Goal: Task Accomplishment & Management: Complete application form

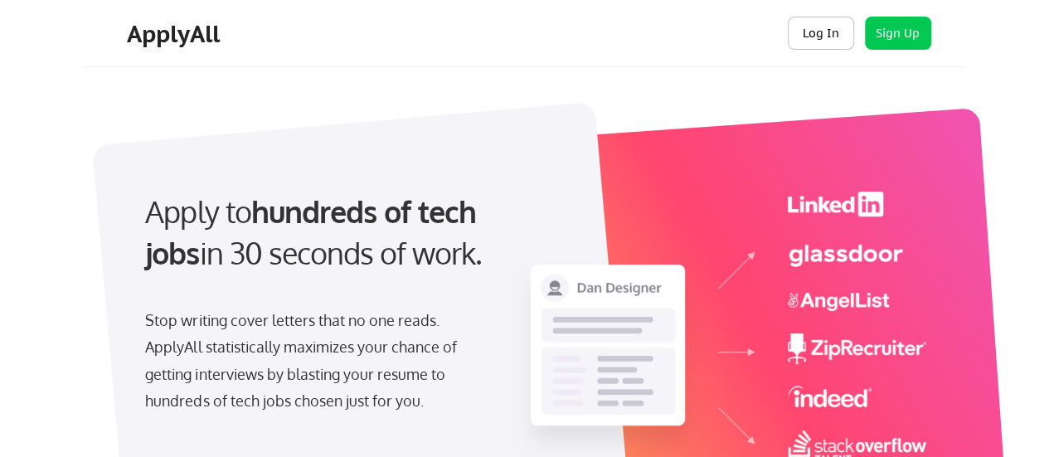
click at [813, 42] on button "Log In" at bounding box center [821, 33] width 66 height 33
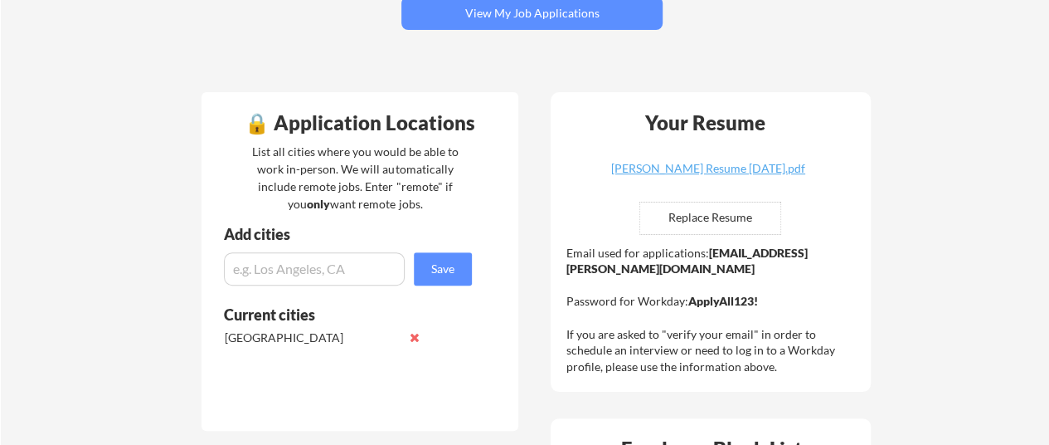
scroll to position [297, 0]
click at [707, 216] on input "file" at bounding box center [710, 218] width 140 height 32
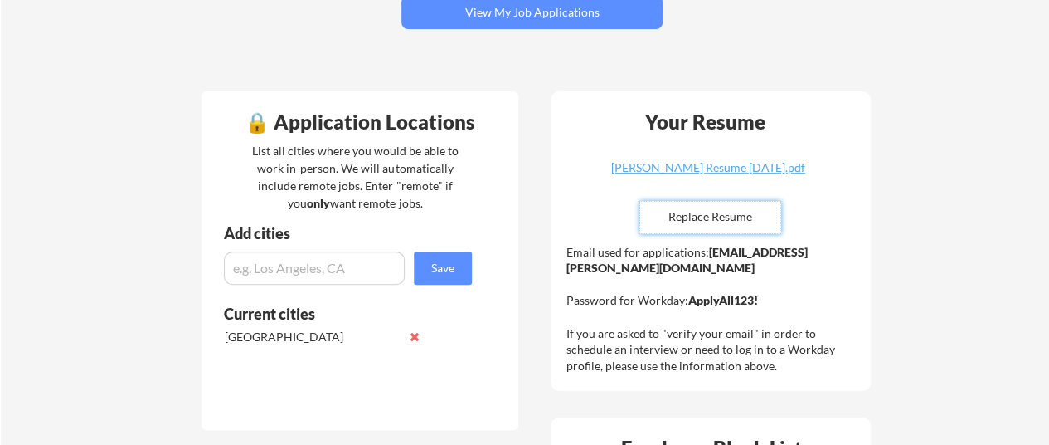
type input "C:\fakepath\[PERSON_NAME] Resume - [DATE].docx.pdf"
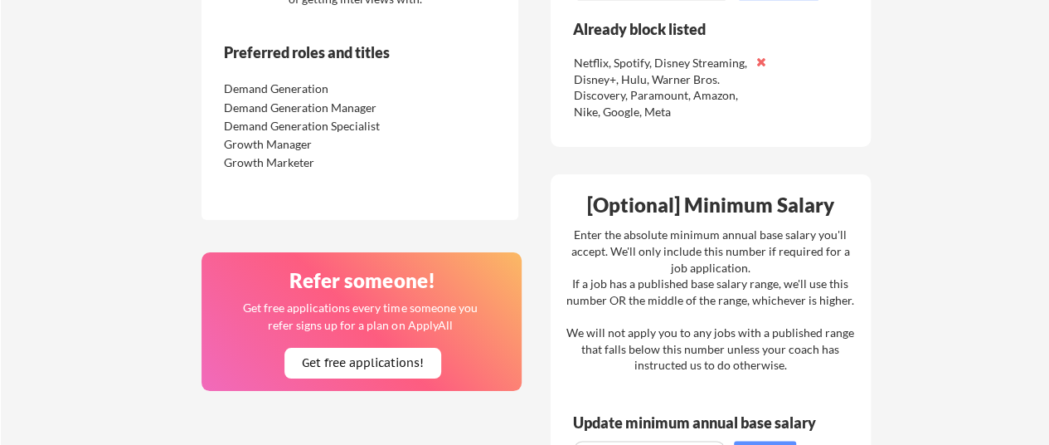
scroll to position [899, 0]
click at [363, 114] on div "Demand Generation Manager" at bounding box center [311, 108] width 175 height 17
click at [368, 175] on div "Preferred roles and titles Demand Generation Demand Generation Manager Demand G…" at bounding box center [337, 126] width 270 height 165
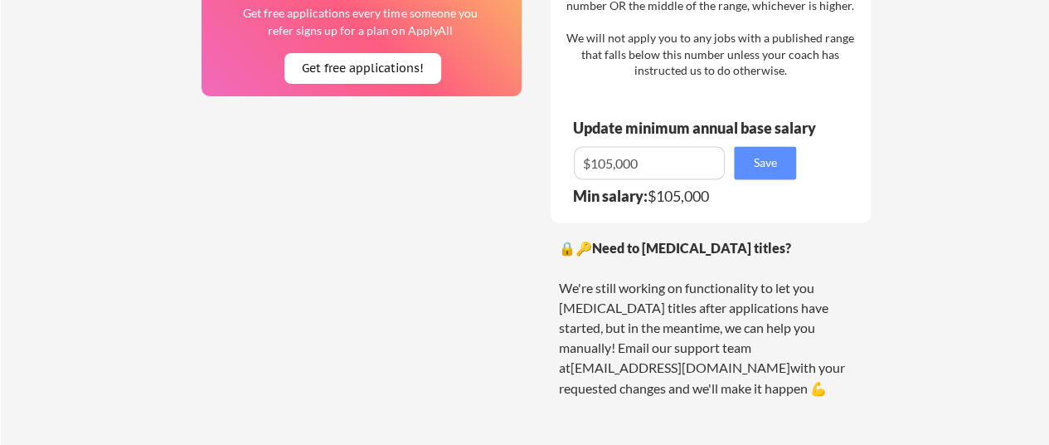
scroll to position [1149, 0]
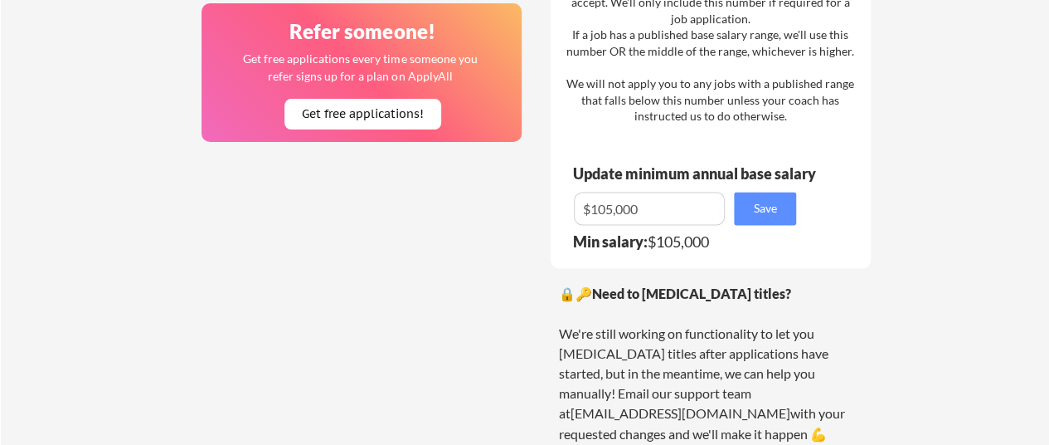
click at [611, 209] on input "input" at bounding box center [649, 208] width 151 height 33
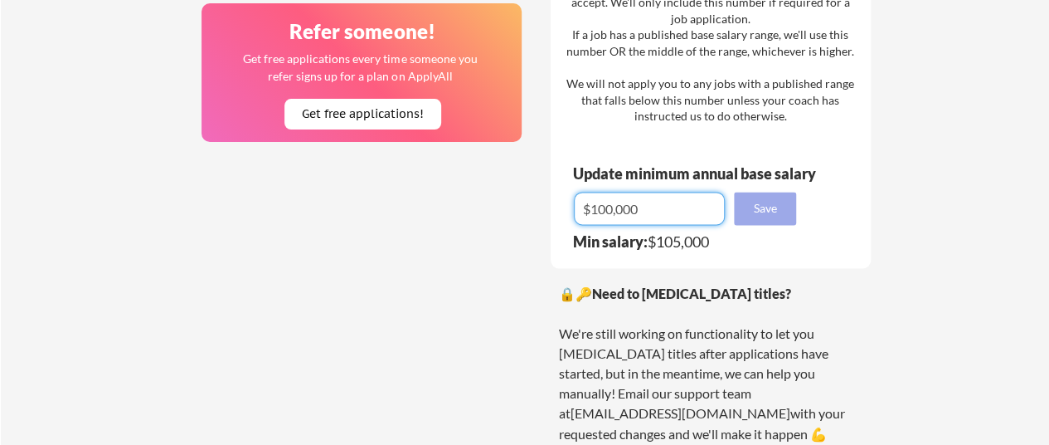
type input "$100,000"
click at [787, 200] on button "Save" at bounding box center [765, 208] width 62 height 33
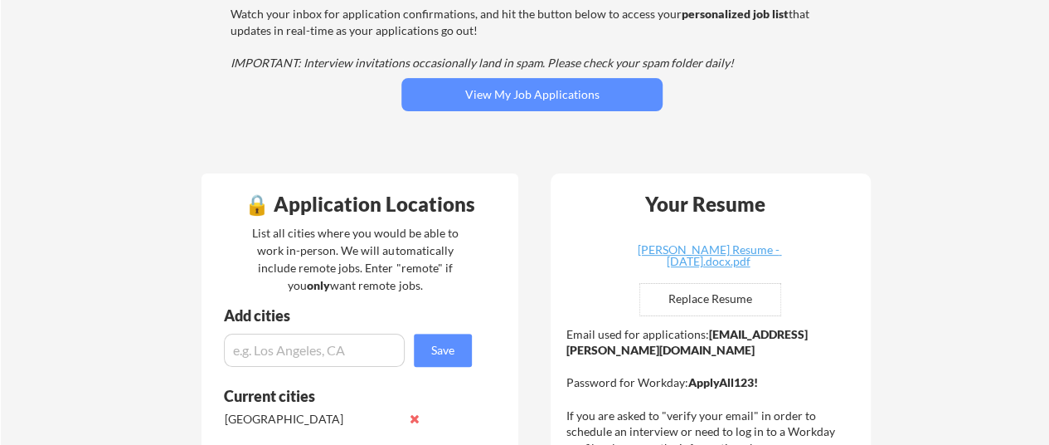
scroll to position [61, 0]
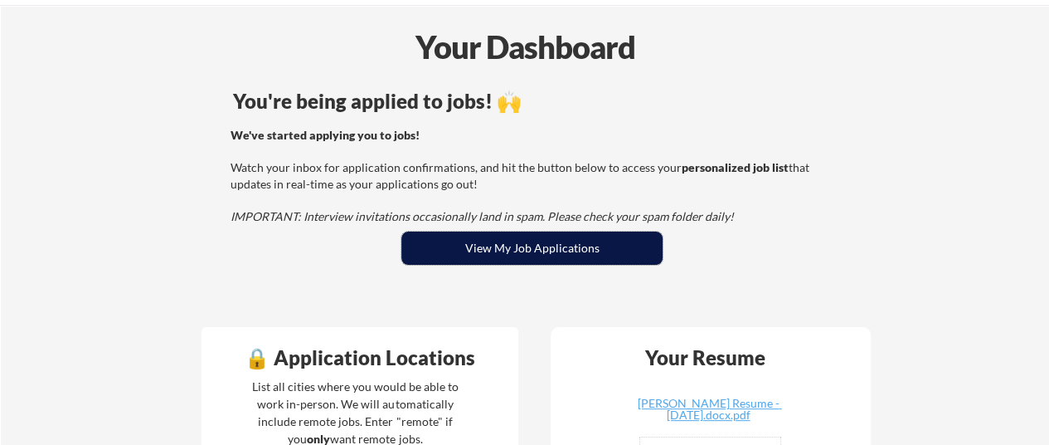
drag, startPoint x: 584, startPoint y: 263, endPoint x: 490, endPoint y: 217, distance: 104.2
click at [490, 217] on em "IMPORTANT: Interview invitations occasionally land in spam. Please check your s…" at bounding box center [482, 216] width 503 height 14
click at [498, 252] on button "View My Job Applications" at bounding box center [531, 247] width 261 height 33
